Goal: Navigation & Orientation: Find specific page/section

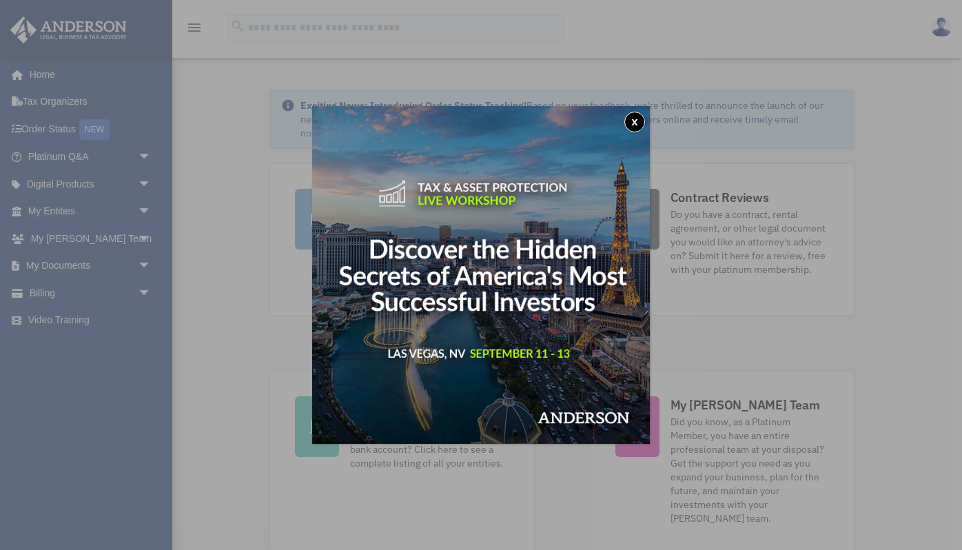
click at [634, 121] on button "x" at bounding box center [634, 122] width 21 height 21
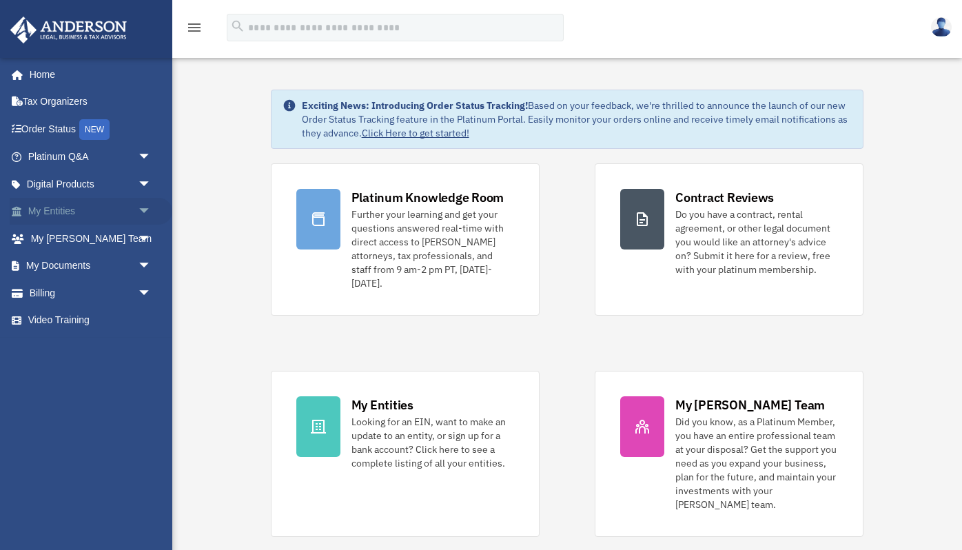
click at [142, 209] on span "arrow_drop_down" at bounding box center [152, 212] width 28 height 28
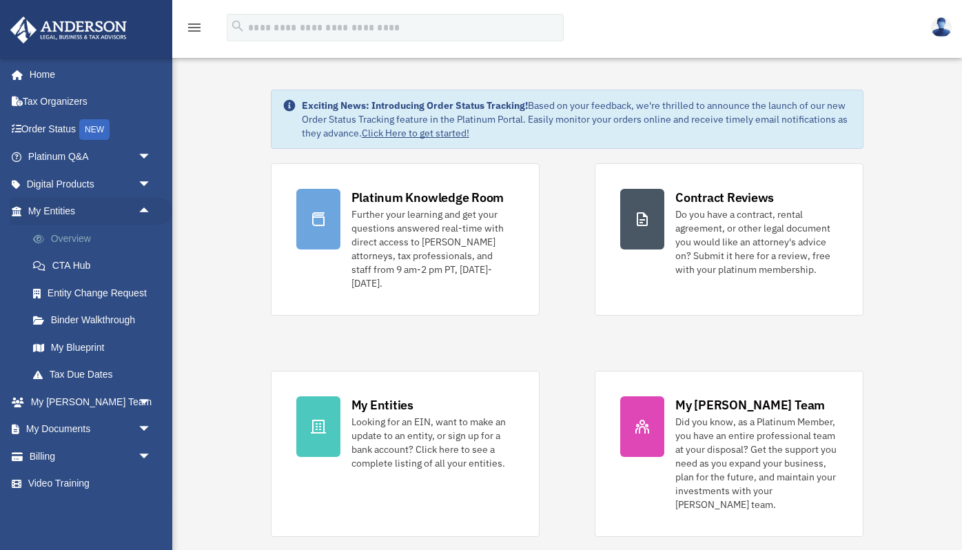
click at [122, 236] on link "Overview" at bounding box center [95, 239] width 153 height 28
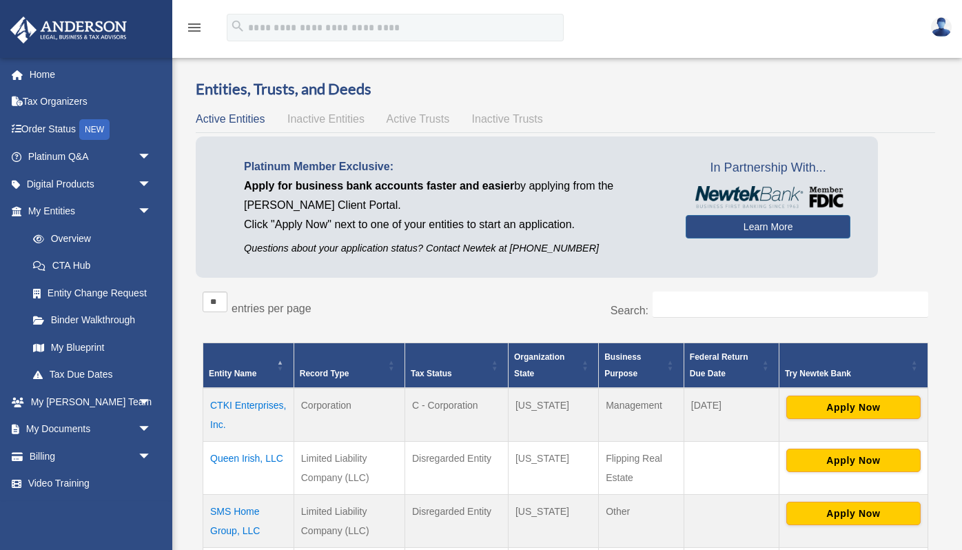
click at [423, 122] on span "Active Trusts" at bounding box center [418, 119] width 63 height 12
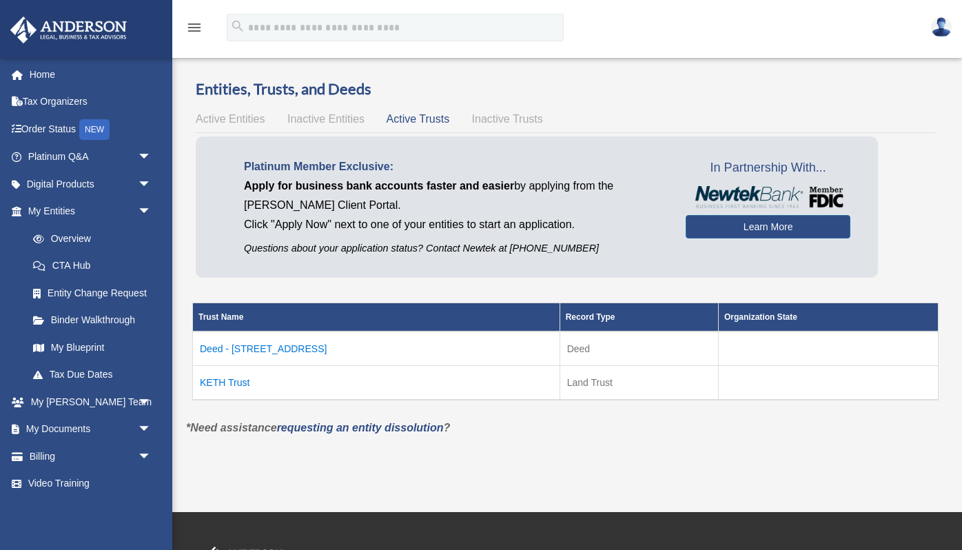
click at [346, 121] on span "Inactive Entities" at bounding box center [325, 119] width 77 height 12
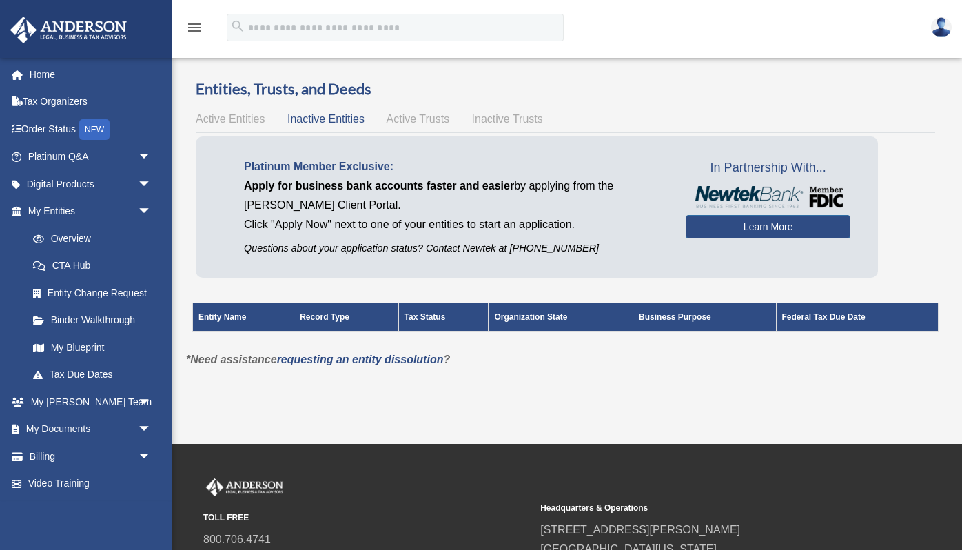
click at [493, 119] on span "Inactive Trusts" at bounding box center [507, 119] width 71 height 12
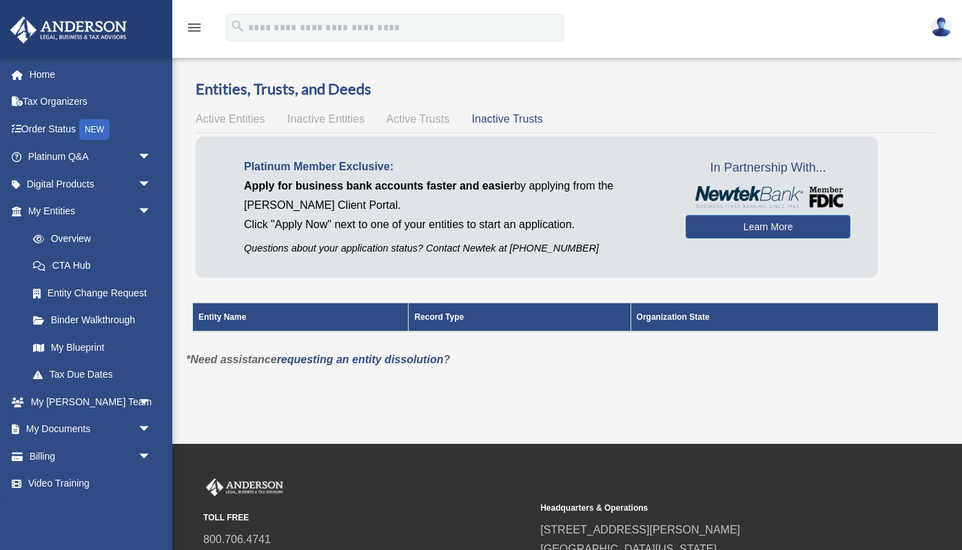
click at [439, 121] on span "Active Trusts" at bounding box center [418, 119] width 63 height 12
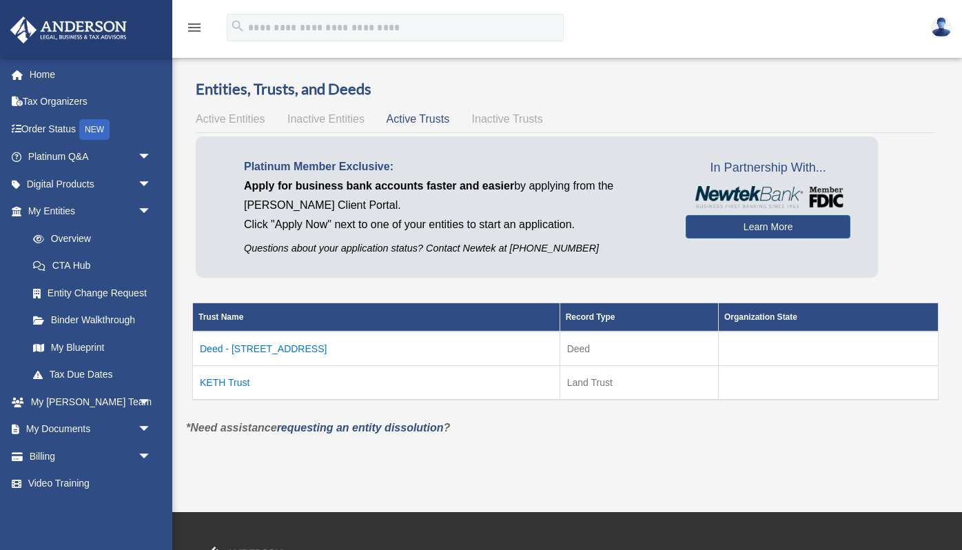
click at [229, 116] on span "Active Entities" at bounding box center [230, 119] width 69 height 12
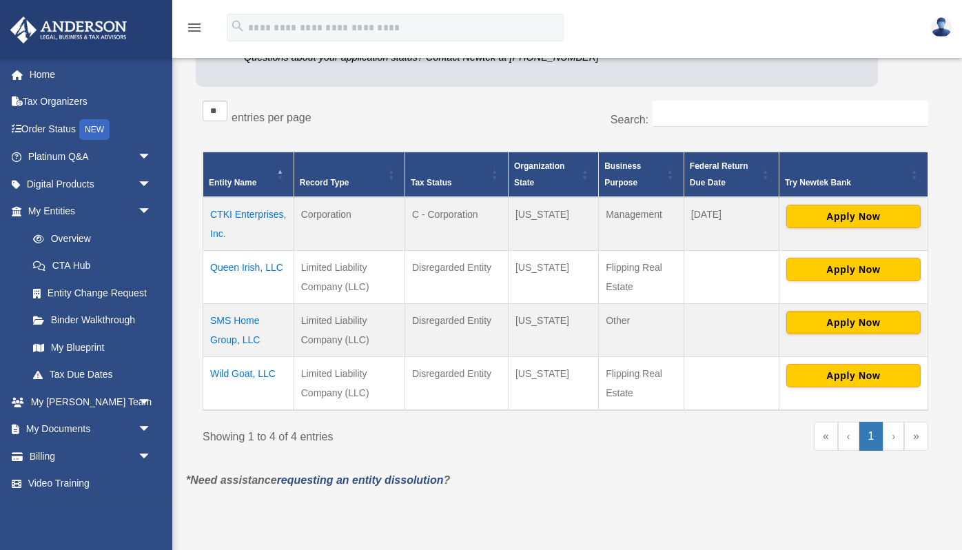
scroll to position [188, 0]
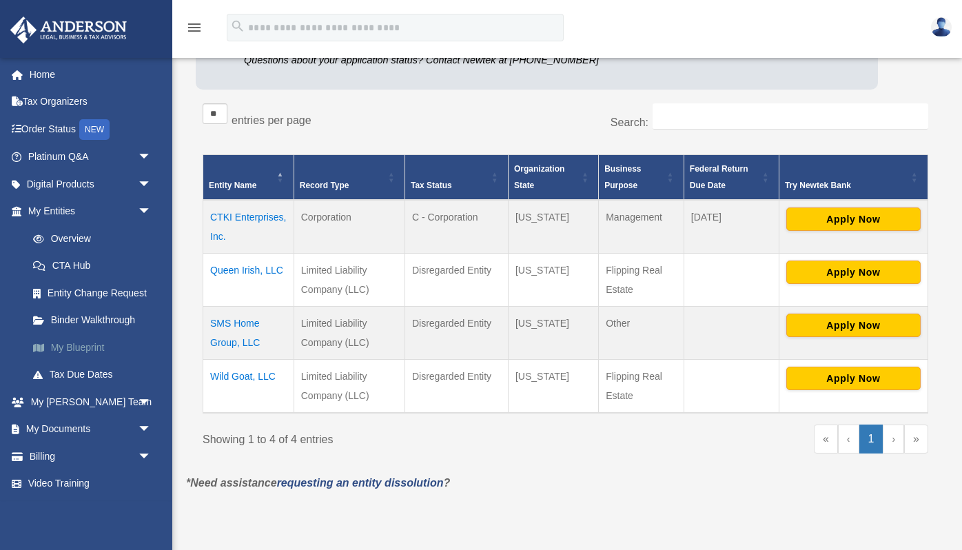
click at [90, 346] on link "My Blueprint" at bounding box center [95, 348] width 153 height 28
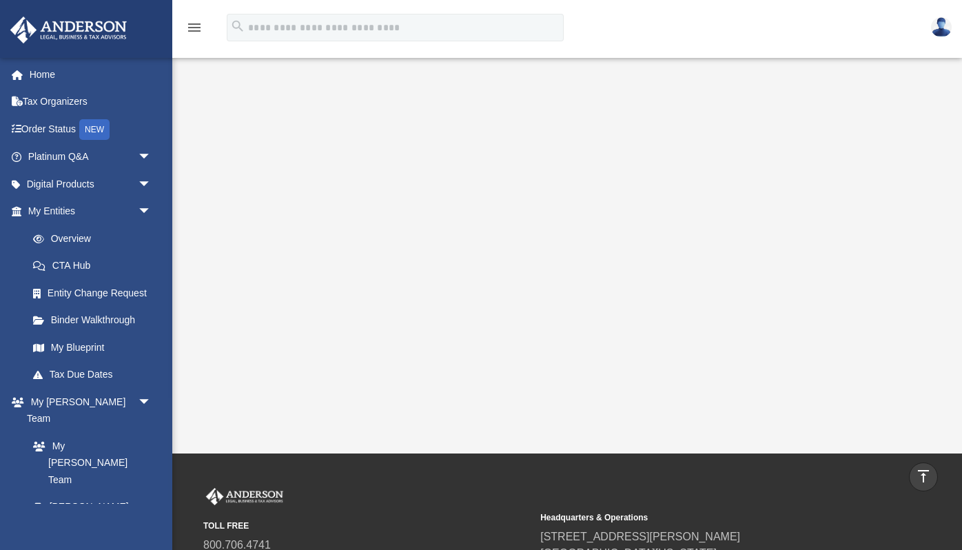
scroll to position [219, 0]
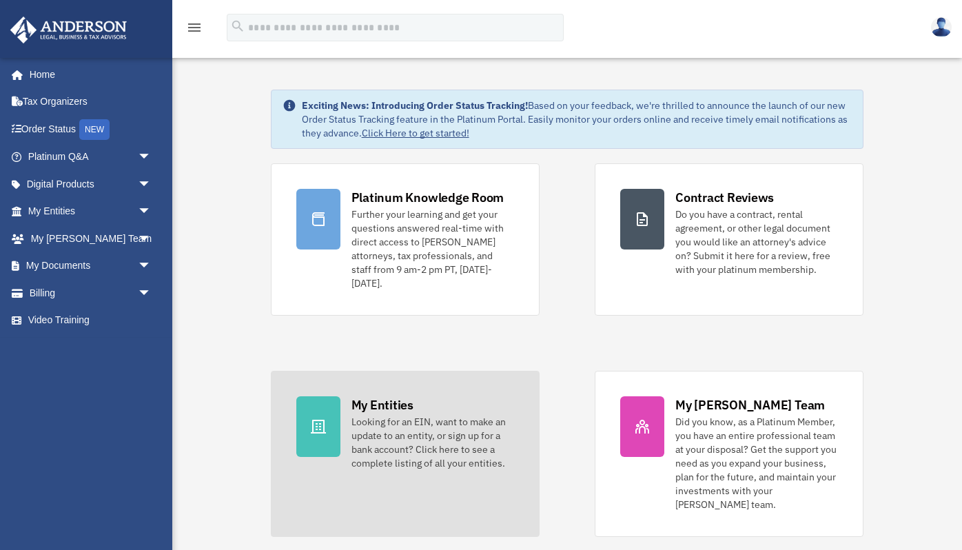
click at [405, 378] on link "My Entities Looking for an EIN, want to make an update to an entity, or sign up…" at bounding box center [405, 454] width 269 height 166
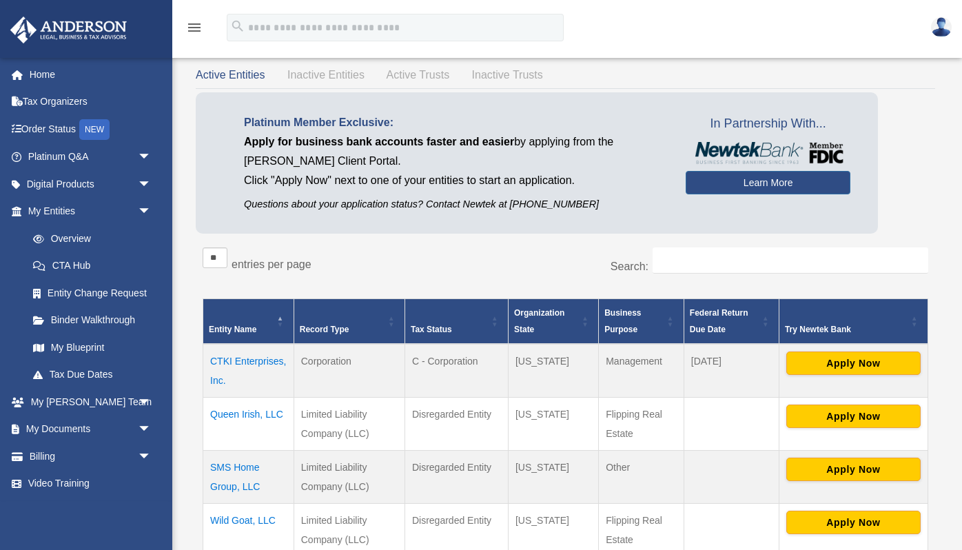
scroll to position [43, 0]
